Goal: Book appointment/travel/reservation

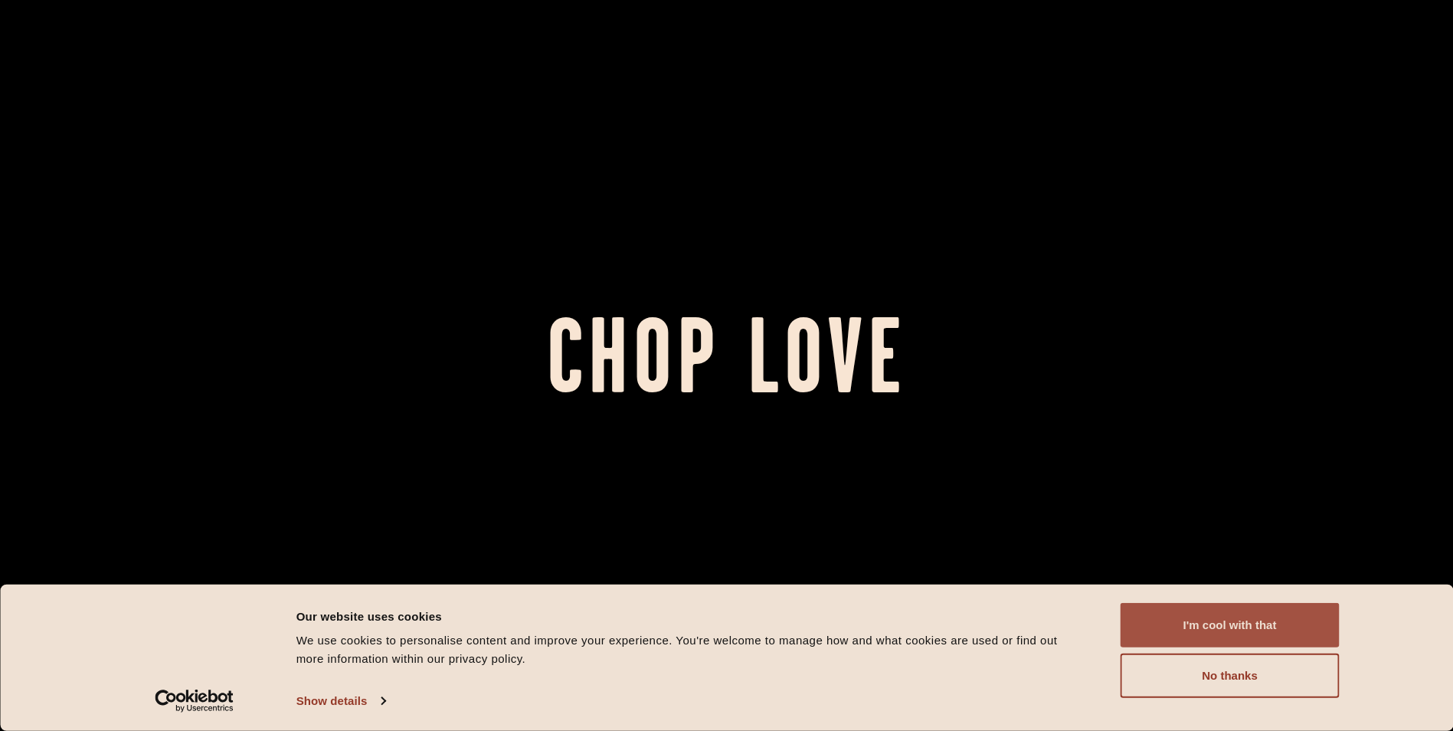
click at [1210, 624] on button "I'm cool with that" at bounding box center [1230, 625] width 219 height 44
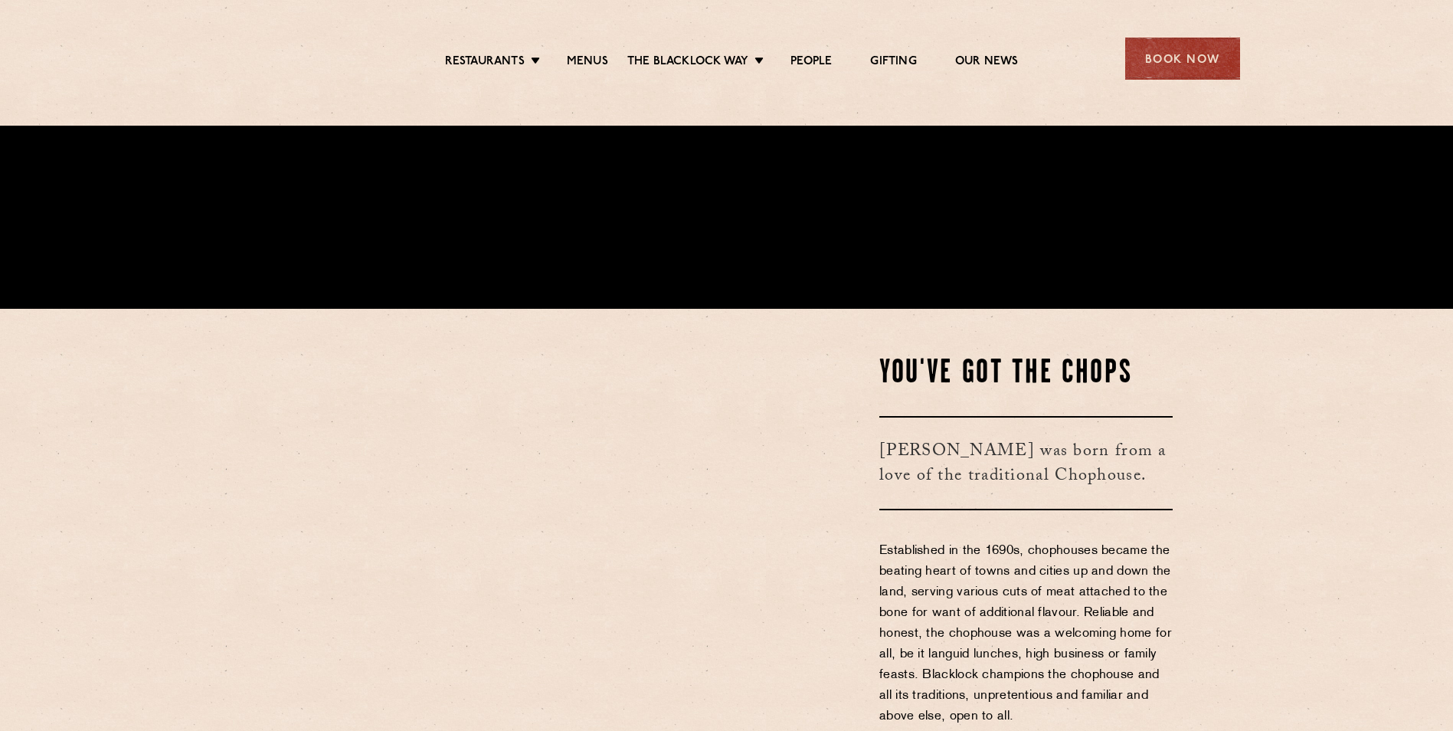
scroll to position [536, 0]
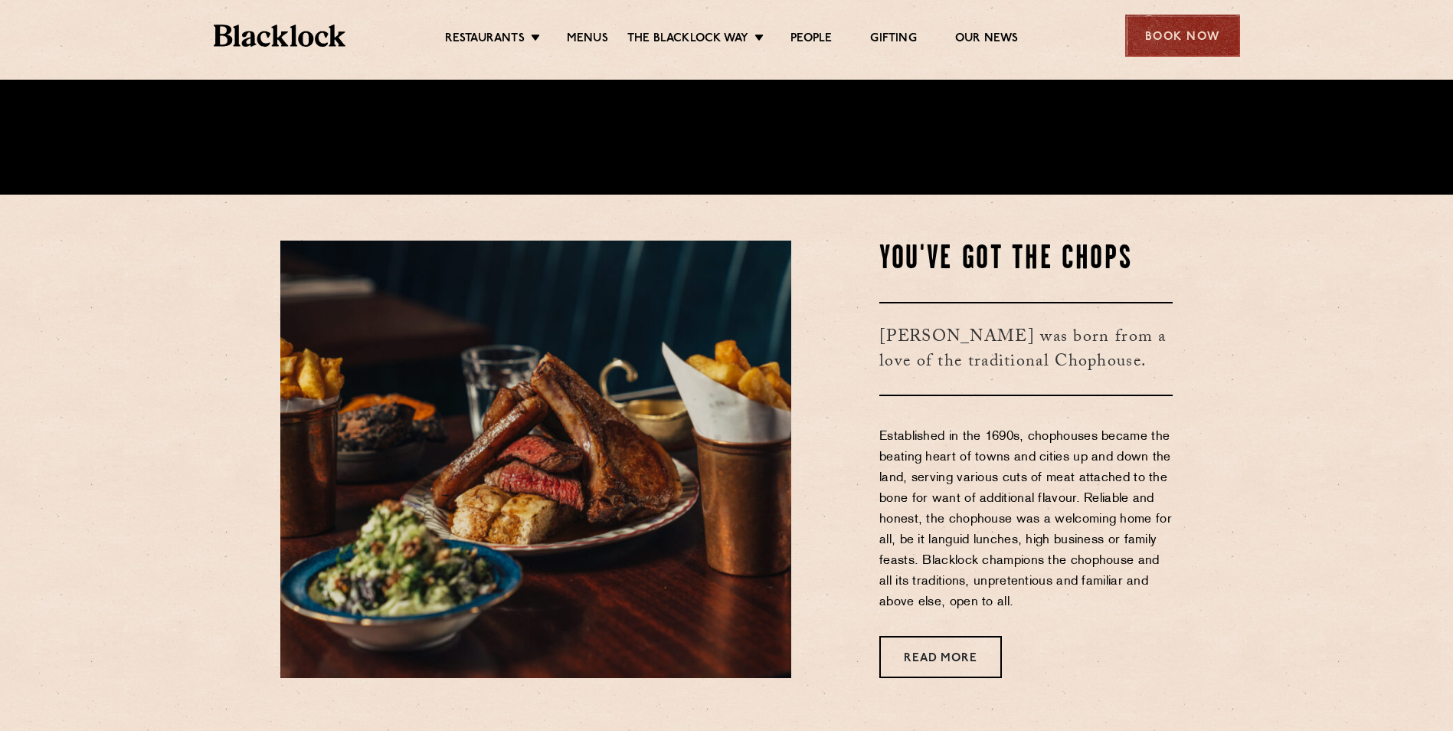
click at [1139, 38] on div "Book Now" at bounding box center [1182, 36] width 115 height 42
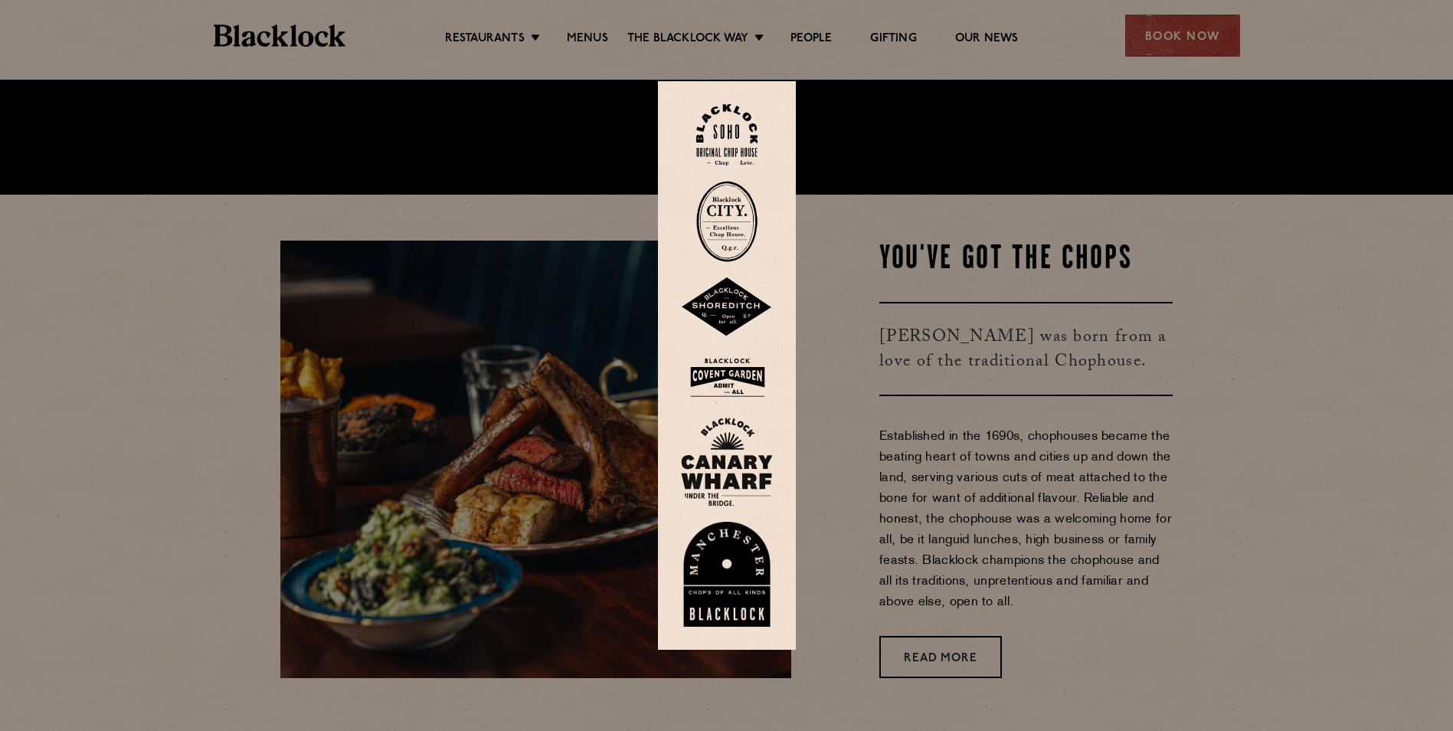
click at [744, 211] on img at bounding box center [726, 221] width 61 height 81
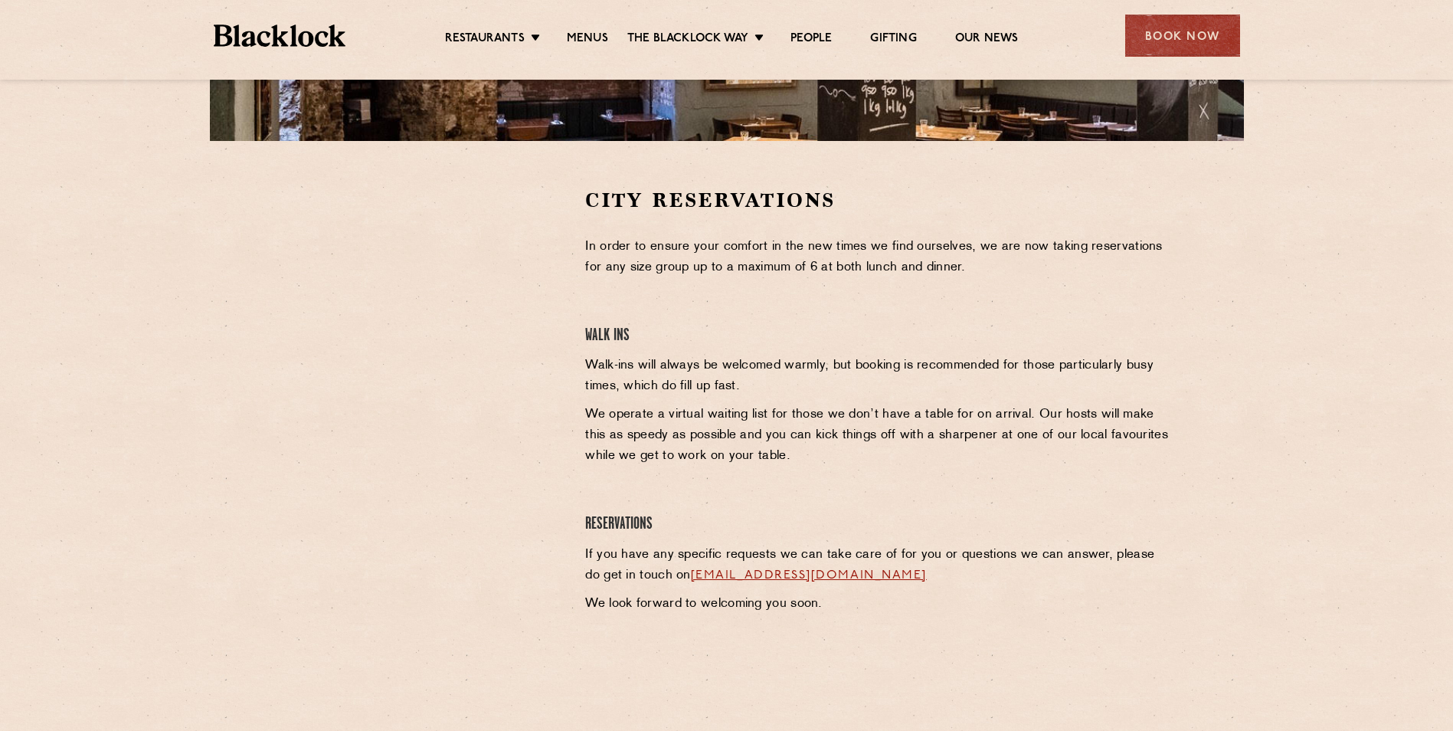
scroll to position [383, 0]
